Goal: Use online tool/utility: Utilize a website feature to perform a specific function

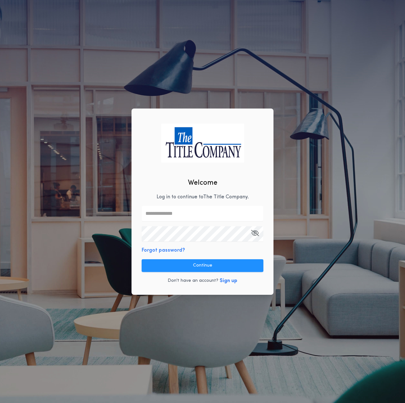
click at [178, 216] on input "text" at bounding box center [203, 213] width 122 height 15
type input "**********"
click at [209, 265] on button "Continue" at bounding box center [203, 265] width 122 height 13
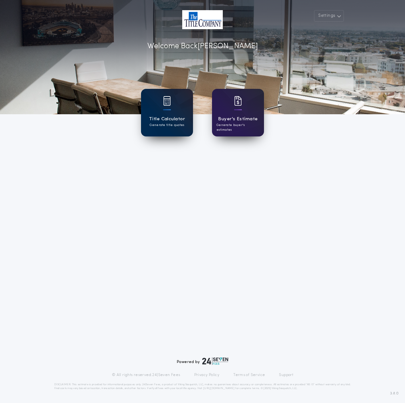
click at [169, 112] on div at bounding box center [167, 105] width 8 height 18
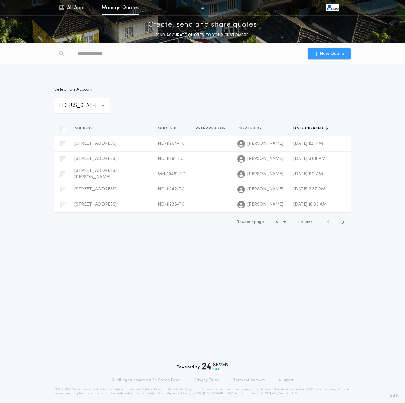
click at [331, 55] on span "New Quote" at bounding box center [332, 53] width 24 height 7
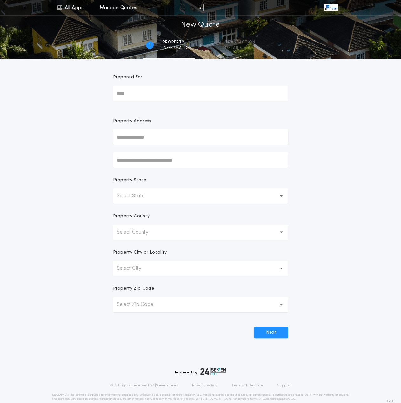
click at [175, 128] on label "Property Address" at bounding box center [200, 131] width 175 height 27
click at [183, 137] on input "text" at bounding box center [200, 136] width 175 height 15
click at [172, 150] on button "[STREET_ADDRESS]" at bounding box center [200, 150] width 175 height 10
type input "**********"
click at [276, 332] on button "Next" at bounding box center [271, 332] width 34 height 11
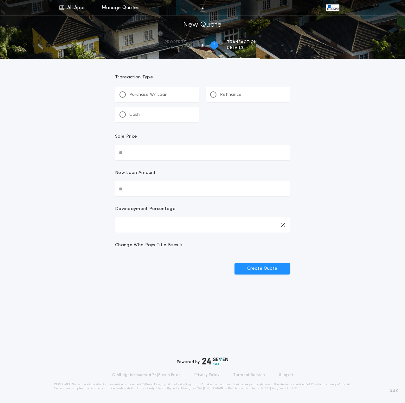
click at [239, 96] on p "Refinance" at bounding box center [231, 95] width 22 height 6
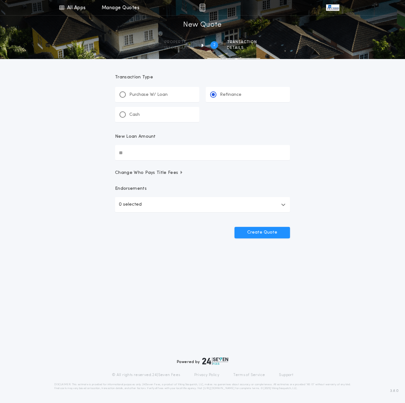
click at [149, 149] on input "New Loan Amount" at bounding box center [202, 152] width 175 height 15
type input "********"
click at [253, 201] on button "0 selected" at bounding box center [202, 204] width 175 height 15
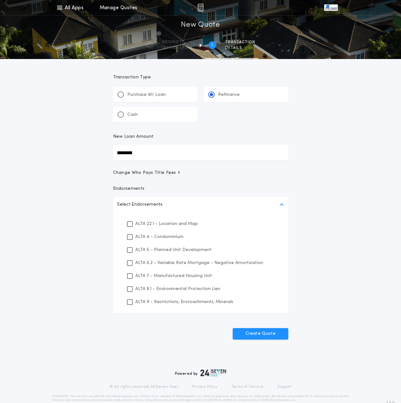
click at [190, 290] on p "ALTA 8.1 - Environmental Protection Lien" at bounding box center [177, 289] width 85 height 7
click at [189, 300] on p "ALTA 9 - Restrictions, Encroachments, Minerals" at bounding box center [184, 302] width 98 height 7
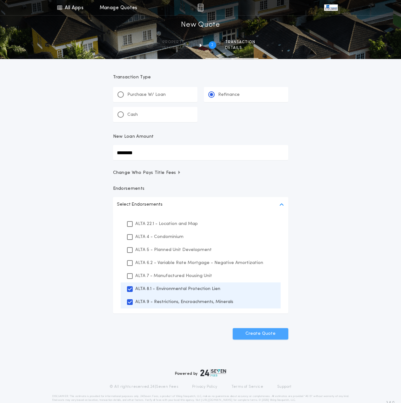
click at [251, 331] on button "Create Quote" at bounding box center [261, 333] width 56 height 11
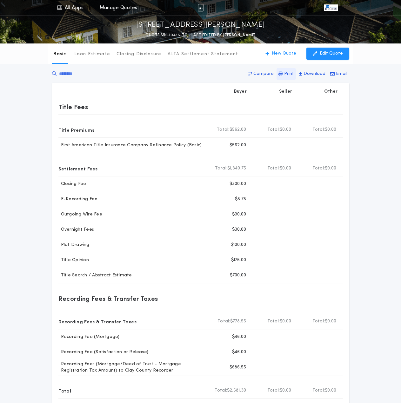
click at [292, 76] on p "Print" at bounding box center [289, 74] width 10 height 6
